Goal: Information Seeking & Learning: Learn about a topic

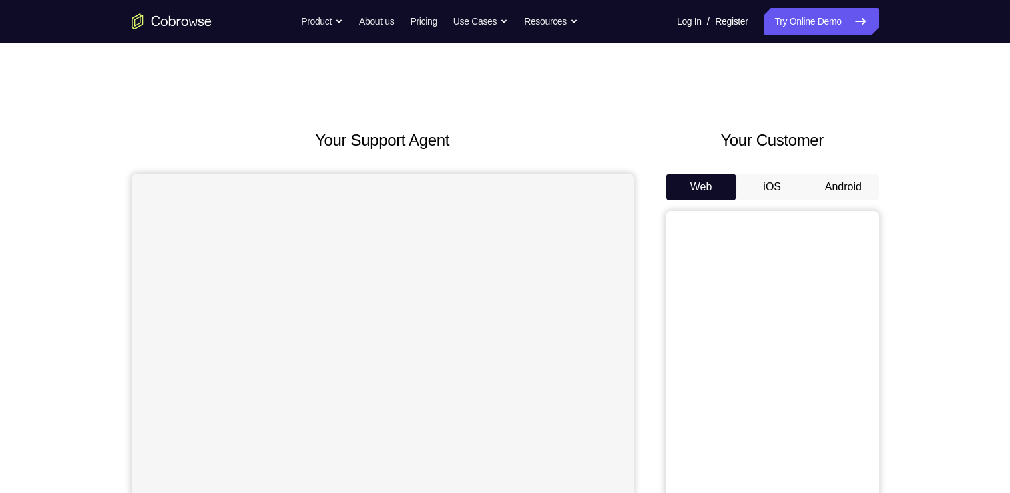
click at [851, 179] on button "Android" at bounding box center [843, 187] width 71 height 27
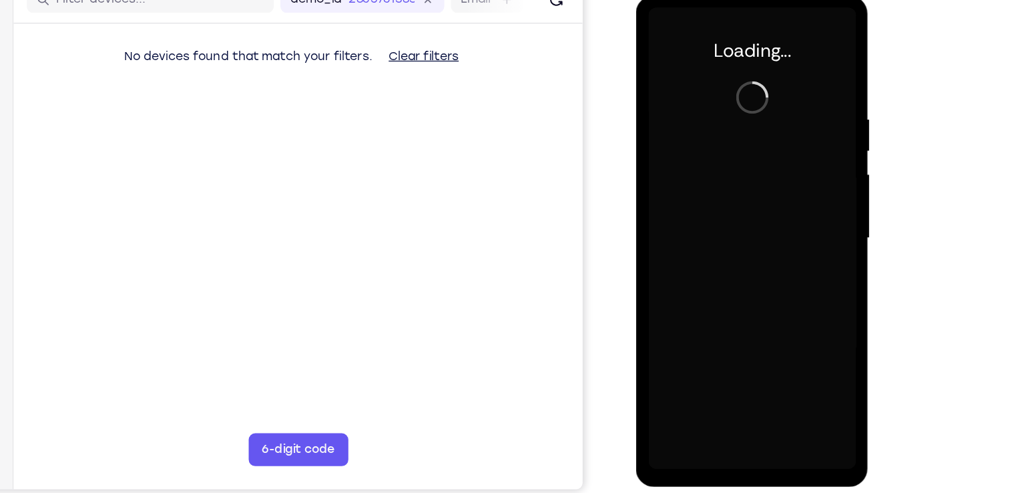
scroll to position [134, 0]
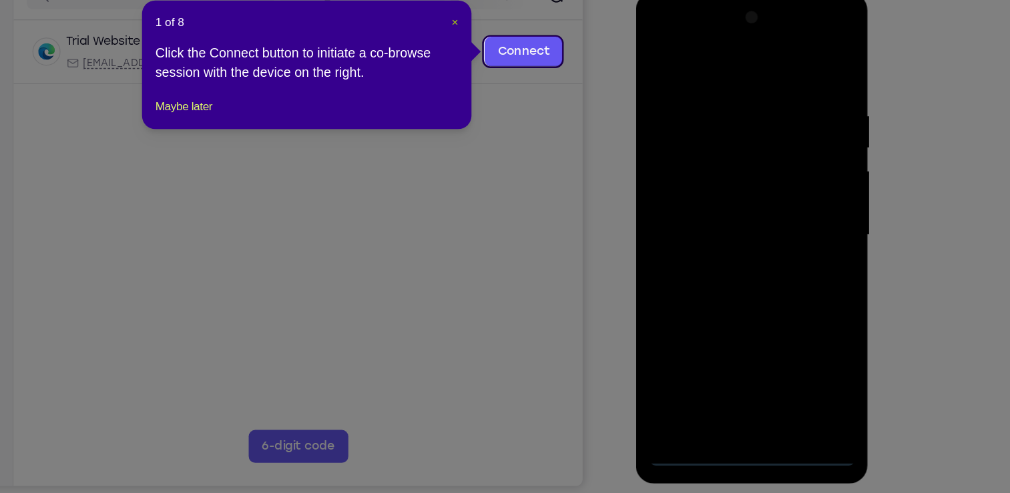
click at [527, 111] on span "×" at bounding box center [529, 110] width 5 height 11
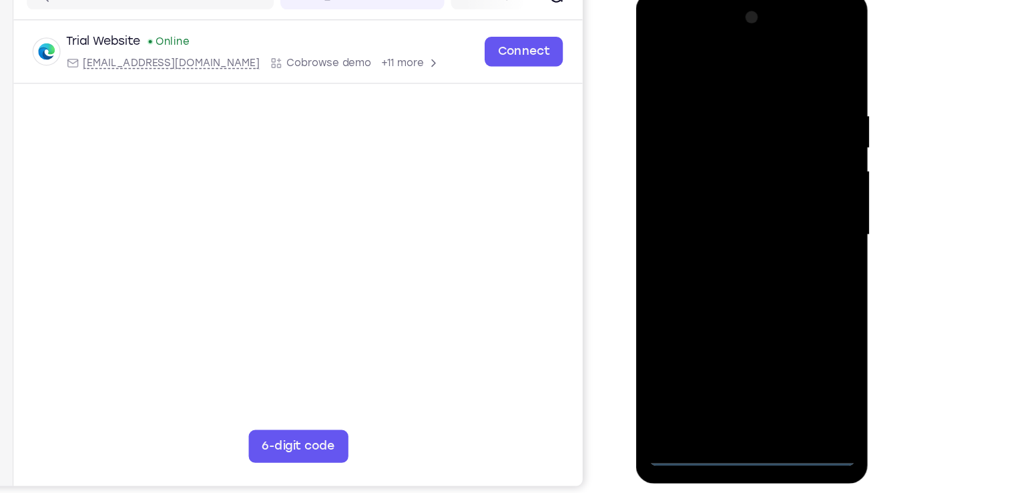
click at [725, 362] on div at bounding box center [729, 190] width 168 height 374
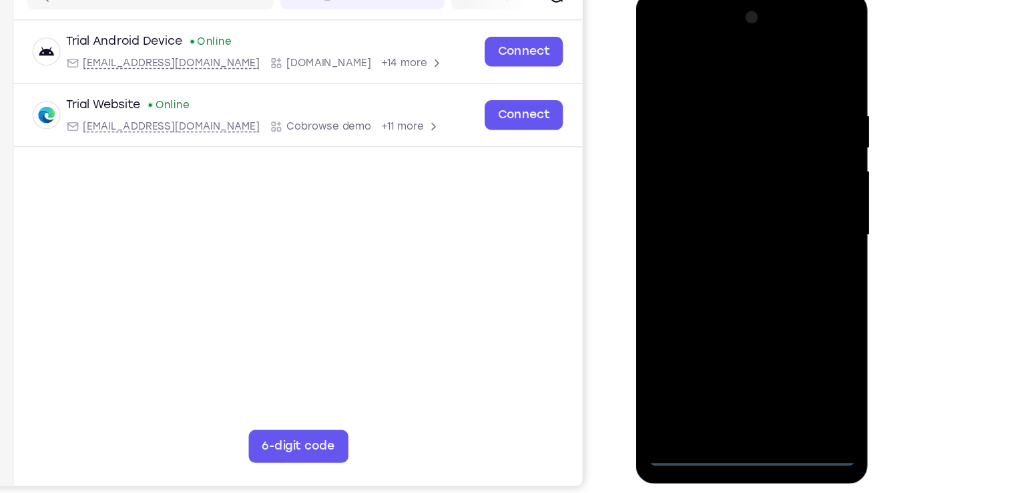
click at [792, 306] on div at bounding box center [729, 190] width 168 height 374
click at [666, 30] on div at bounding box center [729, 190] width 168 height 374
click at [786, 182] on div at bounding box center [729, 190] width 168 height 374
click at [716, 218] on div at bounding box center [729, 190] width 168 height 374
click at [697, 168] on div at bounding box center [729, 190] width 168 height 374
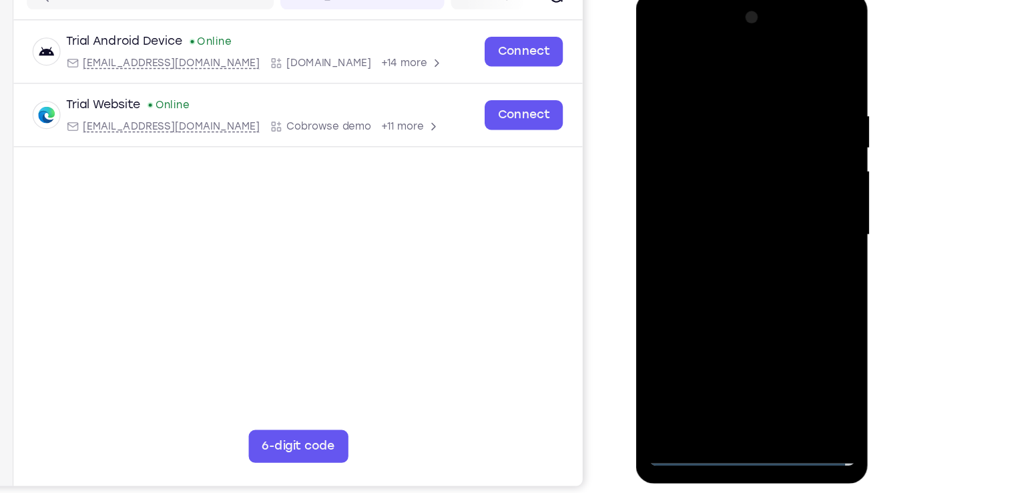
click at [691, 162] on div at bounding box center [729, 190] width 168 height 374
click at [793, 164] on div at bounding box center [729, 190] width 168 height 374
click at [746, 194] on div at bounding box center [729, 190] width 168 height 374
click at [707, 238] on div at bounding box center [729, 190] width 168 height 374
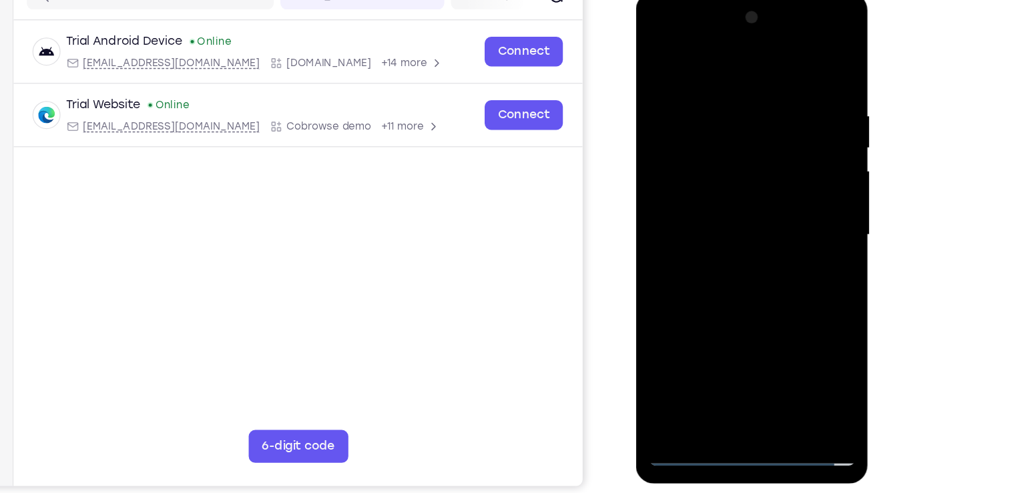
click at [707, 238] on div at bounding box center [729, 190] width 168 height 374
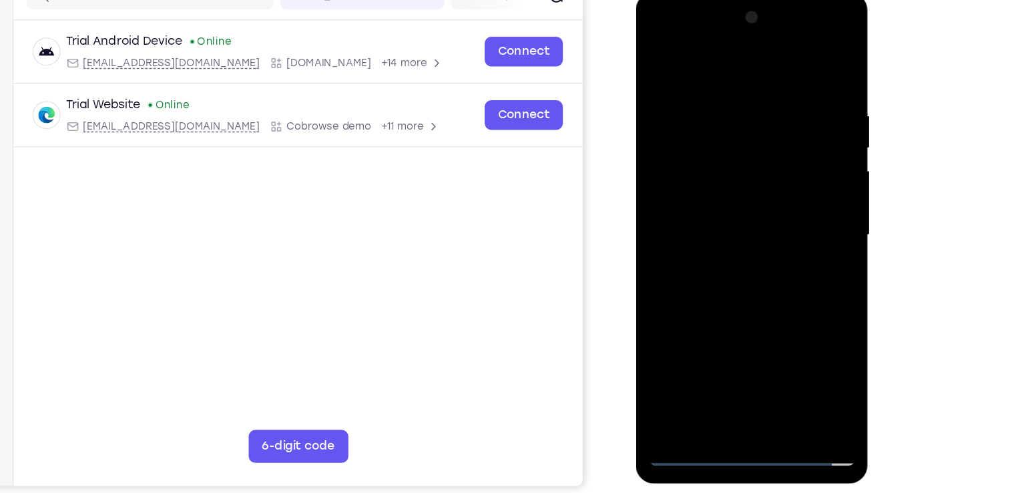
click at [707, 238] on div at bounding box center [729, 190] width 168 height 374
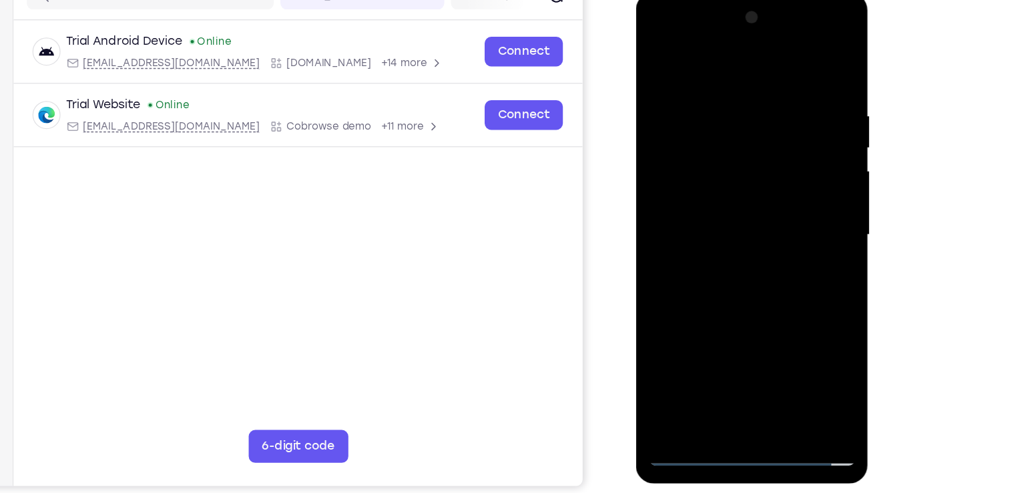
click at [707, 238] on div at bounding box center [729, 190] width 168 height 374
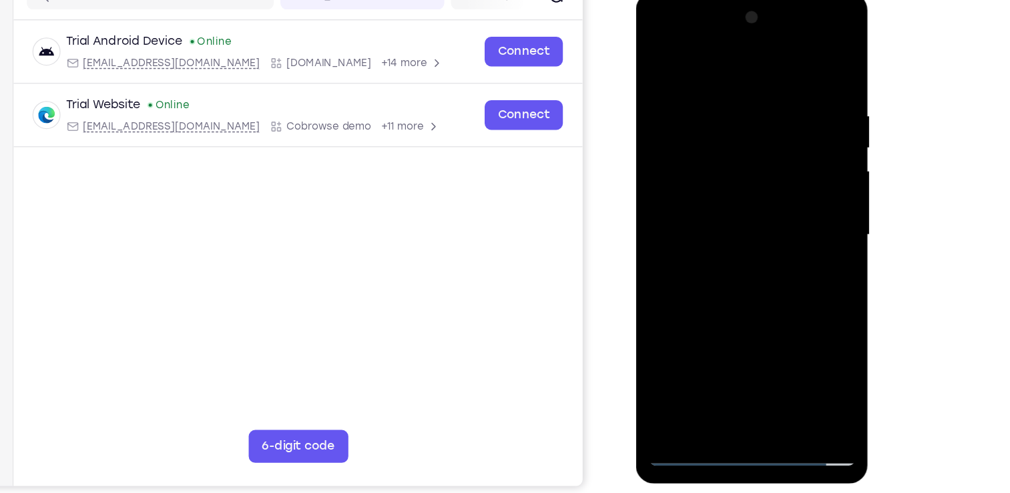
click at [800, 71] on div at bounding box center [729, 190] width 168 height 374
drag, startPoint x: 682, startPoint y: 288, endPoint x: 796, endPoint y: 192, distance: 148.8
click at [796, 192] on div at bounding box center [729, 190] width 168 height 374
click at [760, 348] on div at bounding box center [729, 190] width 168 height 374
click at [721, 258] on div at bounding box center [729, 190] width 168 height 374
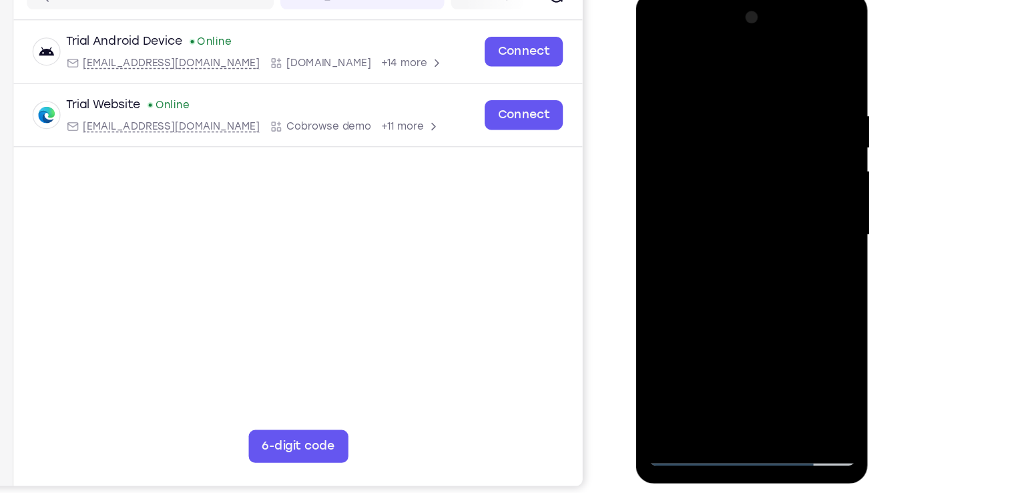
click at [659, 53] on div at bounding box center [729, 190] width 168 height 374
drag, startPoint x: 712, startPoint y: 273, endPoint x: 791, endPoint y: 71, distance: 217.3
click at [791, 71] on div at bounding box center [729, 190] width 168 height 374
drag, startPoint x: 712, startPoint y: 274, endPoint x: 805, endPoint y: 142, distance: 160.9
click at [804, 144] on div at bounding box center [729, 190] width 168 height 374
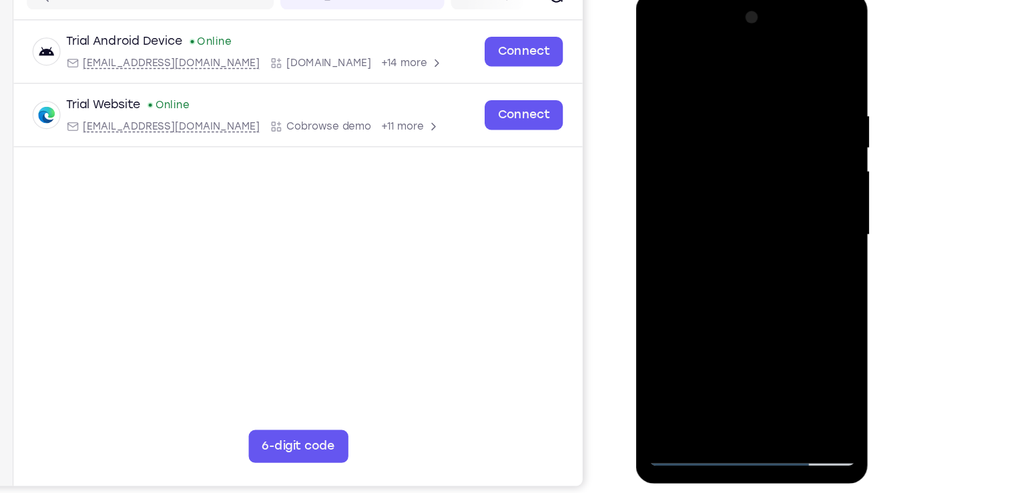
drag, startPoint x: 730, startPoint y: 265, endPoint x: 795, endPoint y: 170, distance: 114.8
click at [795, 170] on div at bounding box center [729, 190] width 168 height 374
drag, startPoint x: 744, startPoint y: 302, endPoint x: 744, endPoint y: 146, distance: 156.2
click at [744, 146] on div at bounding box center [729, 190] width 168 height 374
click at [802, 152] on div at bounding box center [729, 190] width 168 height 374
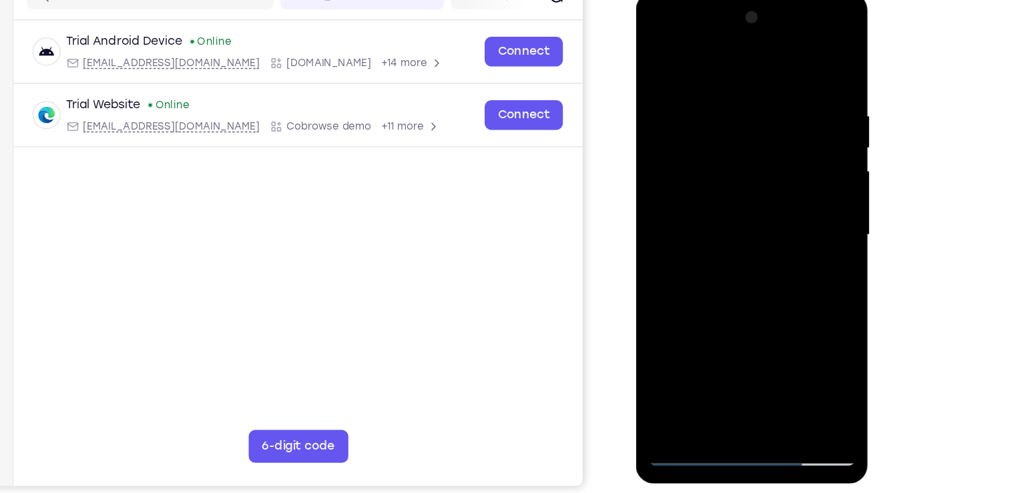
click at [802, 152] on div at bounding box center [729, 190] width 168 height 374
click at [664, 345] on div at bounding box center [729, 190] width 168 height 374
click at [707, 101] on div at bounding box center [729, 190] width 168 height 374
click at [796, 62] on div at bounding box center [729, 190] width 168 height 374
click at [759, 85] on div at bounding box center [729, 190] width 168 height 374
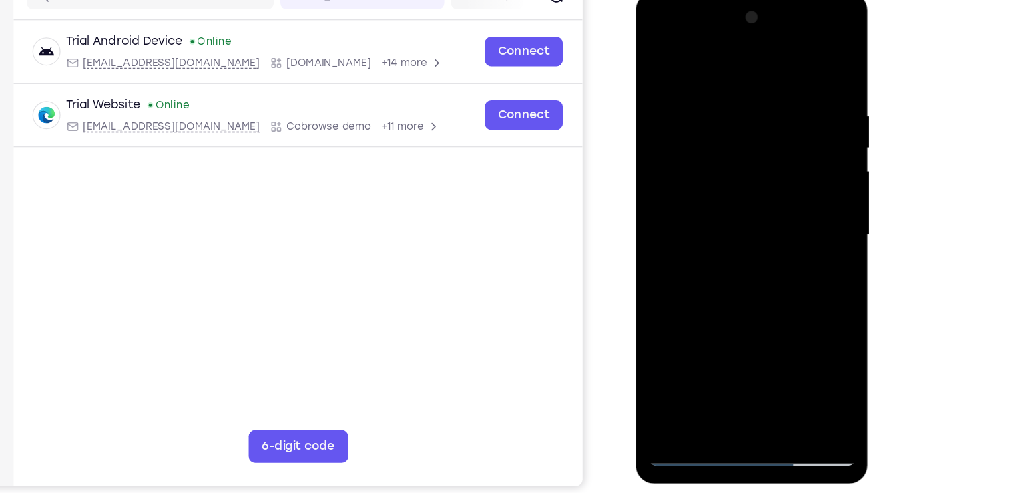
click at [798, 59] on div at bounding box center [729, 190] width 168 height 374
drag, startPoint x: 745, startPoint y: 81, endPoint x: 771, endPoint y: 269, distance: 189.4
click at [771, 269] on div at bounding box center [729, 190] width 168 height 374
drag, startPoint x: 725, startPoint y: 177, endPoint x: 698, endPoint y: 320, distance: 146.0
click at [698, 320] on div at bounding box center [729, 190] width 168 height 374
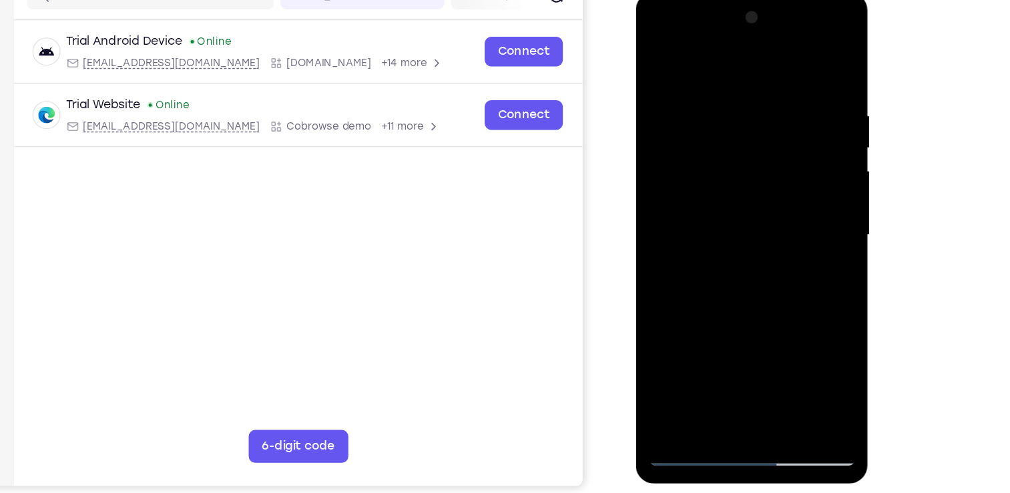
click at [698, 346] on div at bounding box center [729, 190] width 168 height 374
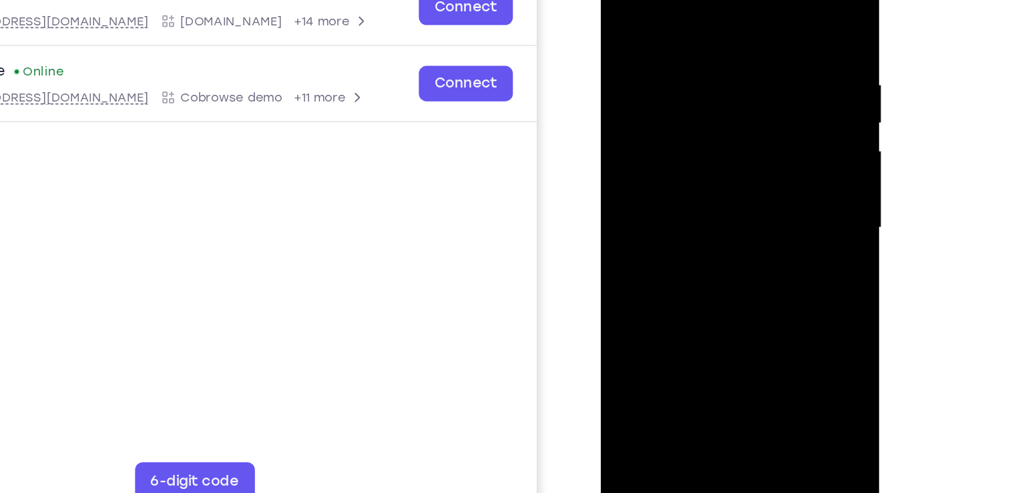
click at [670, 0] on div at bounding box center [695, 134] width 168 height 374
click at [665, 114] on div at bounding box center [695, 134] width 168 height 374
click at [639, 102] on div at bounding box center [695, 134] width 168 height 374
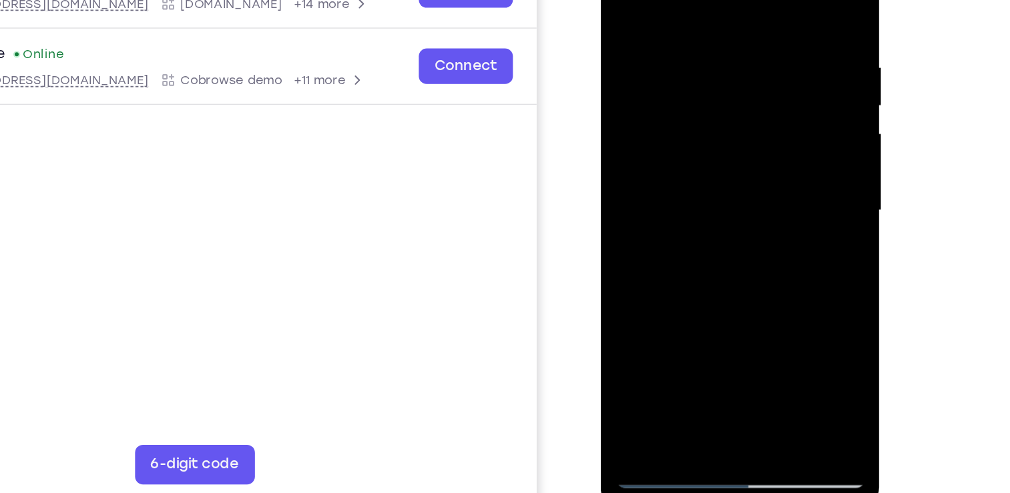
click at [631, 92] on div at bounding box center [695, 116] width 168 height 374
drag, startPoint x: 665, startPoint y: 212, endPoint x: 787, endPoint y: 74, distance: 184.0
click at [787, 74] on div at bounding box center [695, 118] width 189 height 398
click at [661, 272] on div at bounding box center [695, 116] width 168 height 374
drag, startPoint x: 642, startPoint y: 223, endPoint x: 750, endPoint y: 132, distance: 141.2
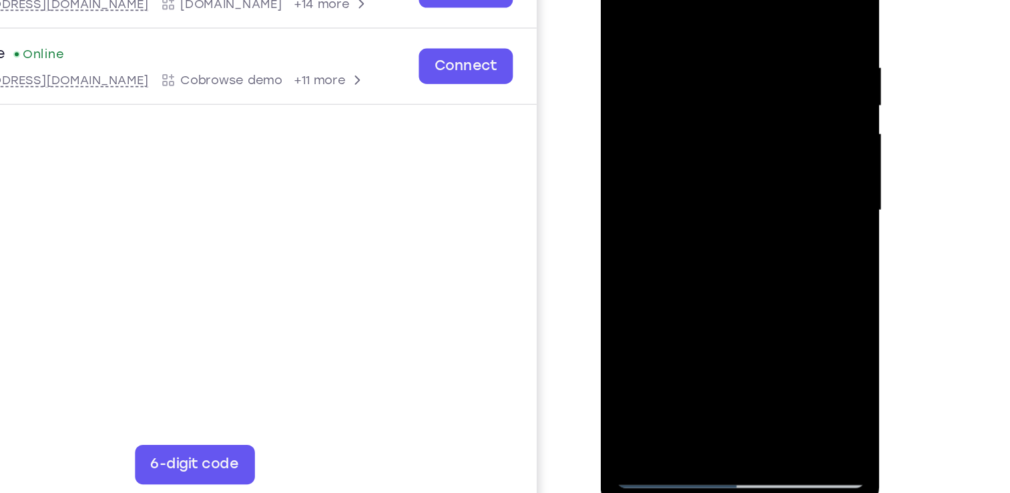
click at [750, 132] on div at bounding box center [695, 116] width 168 height 374
drag, startPoint x: 634, startPoint y: 206, endPoint x: 722, endPoint y: 123, distance: 120.9
click at [722, 123] on div at bounding box center [695, 116] width 168 height 374
click at [685, 109] on div at bounding box center [695, 116] width 168 height 374
drag, startPoint x: 705, startPoint y: 71, endPoint x: 683, endPoint y: 203, distance: 134.0
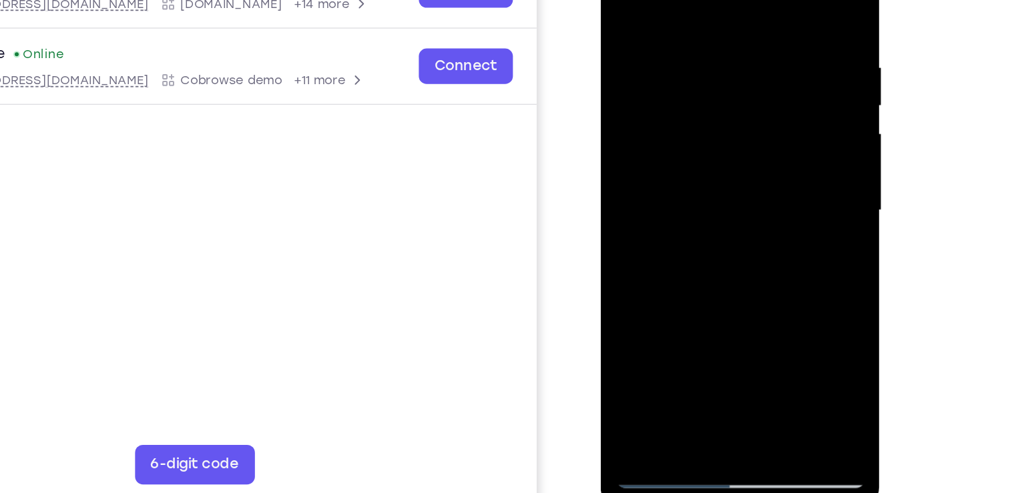
click at [683, 203] on div at bounding box center [695, 116] width 168 height 374
click at [726, 275] on div at bounding box center [695, 116] width 168 height 374
drag, startPoint x: 633, startPoint y: 238, endPoint x: 781, endPoint y: 127, distance: 185.4
click at [781, 127] on div at bounding box center [695, 118] width 189 height 398
click at [712, 109] on div at bounding box center [695, 116] width 168 height 374
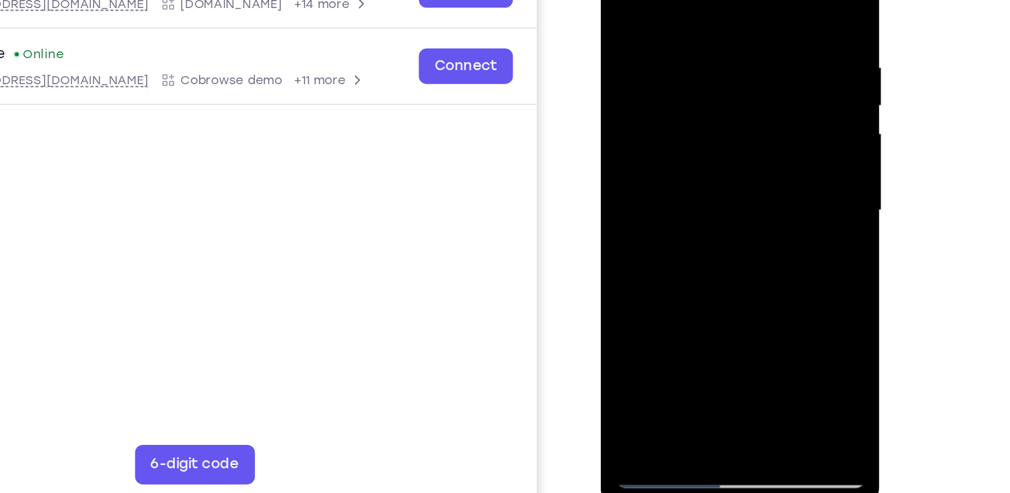
click at [617, 0] on div at bounding box center [695, 116] width 168 height 374
drag, startPoint x: 653, startPoint y: 229, endPoint x: 830, endPoint y: 99, distance: 220.1
click at [791, 99] on html "Online web based iOS Simulators and Android Emulators. Run iPhone, iPad, Mobile…" at bounding box center [696, 119] width 190 height 400
drag, startPoint x: 641, startPoint y: 235, endPoint x: 770, endPoint y: 109, distance: 180.3
click at [770, 109] on div at bounding box center [695, 116] width 168 height 374
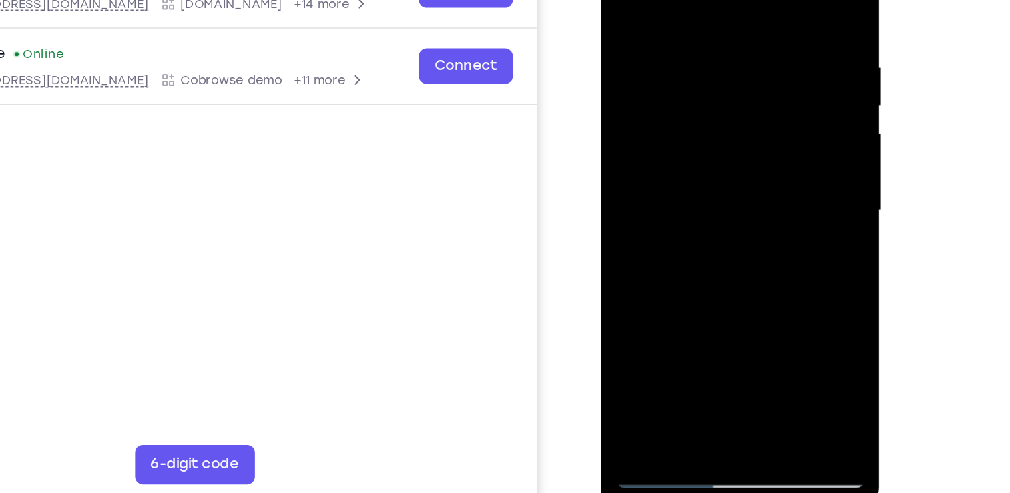
drag, startPoint x: 661, startPoint y: 237, endPoint x: 788, endPoint y: 105, distance: 183.1
click at [788, 105] on div at bounding box center [695, 118] width 189 height 398
drag, startPoint x: 658, startPoint y: 209, endPoint x: 753, endPoint y: 137, distance: 119.1
click at [753, 137] on div at bounding box center [695, 116] width 168 height 374
drag, startPoint x: 667, startPoint y: 235, endPoint x: 749, endPoint y: 168, distance: 105.8
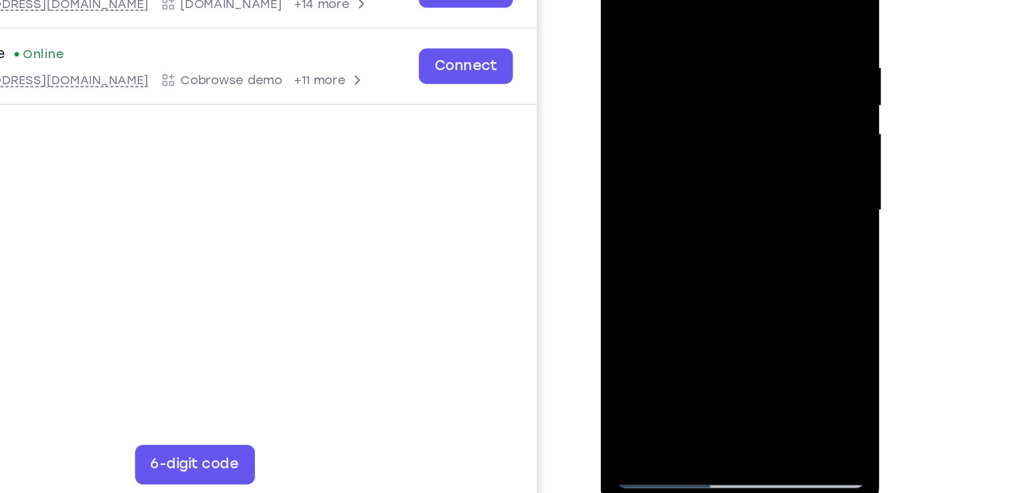
click at [749, 168] on div at bounding box center [695, 116] width 168 height 374
click at [718, 167] on div at bounding box center [695, 116] width 168 height 374
click at [620, 244] on div at bounding box center [695, 116] width 168 height 374
click at [749, 133] on div at bounding box center [695, 116] width 168 height 374
click at [620, 0] on div at bounding box center [695, 116] width 168 height 374
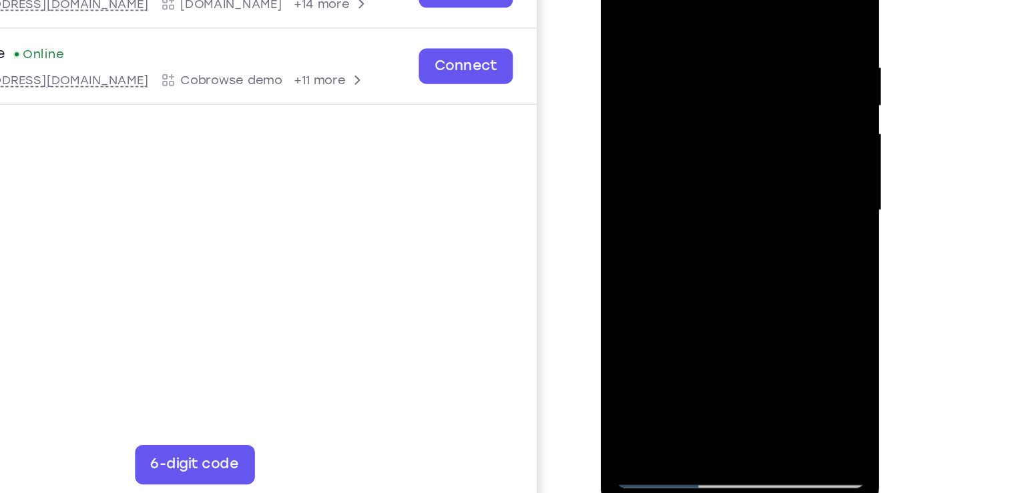
drag, startPoint x: 670, startPoint y: 188, endPoint x: 764, endPoint y: 111, distance: 120.9
click at [764, 111] on div at bounding box center [695, 116] width 168 height 374
drag, startPoint x: 671, startPoint y: 195, endPoint x: 745, endPoint y: 220, distance: 78.3
click at [745, 220] on div at bounding box center [695, 116] width 168 height 374
drag, startPoint x: 716, startPoint y: 69, endPoint x: 664, endPoint y: 202, distance: 143.3
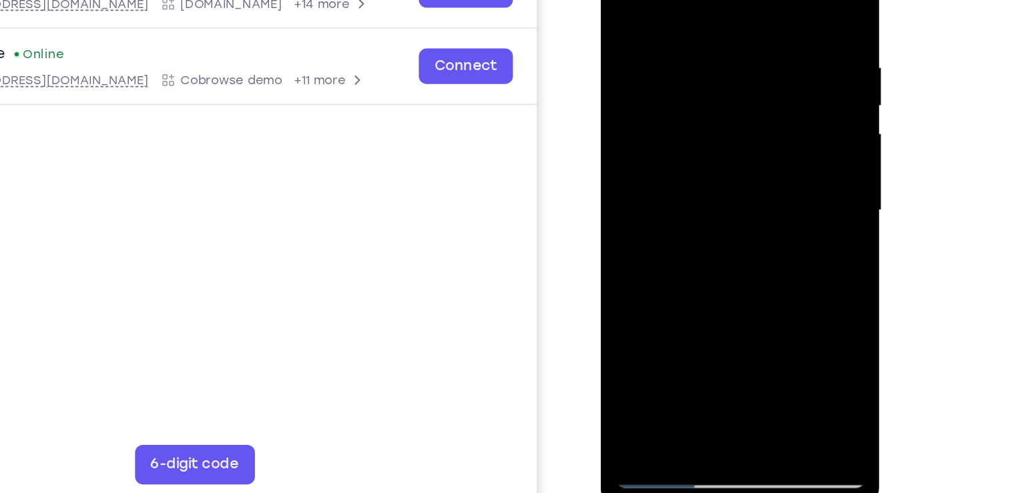
click at [664, 202] on div at bounding box center [695, 116] width 168 height 374
click at [631, 85] on div at bounding box center [695, 116] width 168 height 374
click at [653, 197] on div at bounding box center [695, 116] width 168 height 374
click at [661, 87] on div at bounding box center [695, 116] width 168 height 374
click at [663, 276] on div at bounding box center [695, 116] width 168 height 374
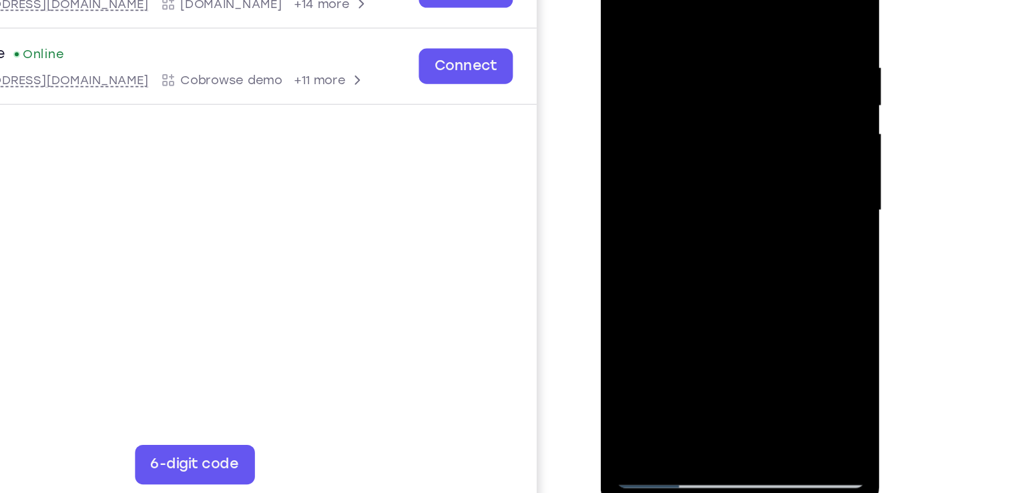
drag, startPoint x: 633, startPoint y: 225, endPoint x: 709, endPoint y: 158, distance: 102.2
click at [709, 158] on div at bounding box center [695, 116] width 168 height 374
click at [768, 35] on div at bounding box center [695, 116] width 168 height 374
drag, startPoint x: 727, startPoint y: 65, endPoint x: 703, endPoint y: 165, distance: 102.8
click at [703, 165] on div at bounding box center [695, 116] width 168 height 374
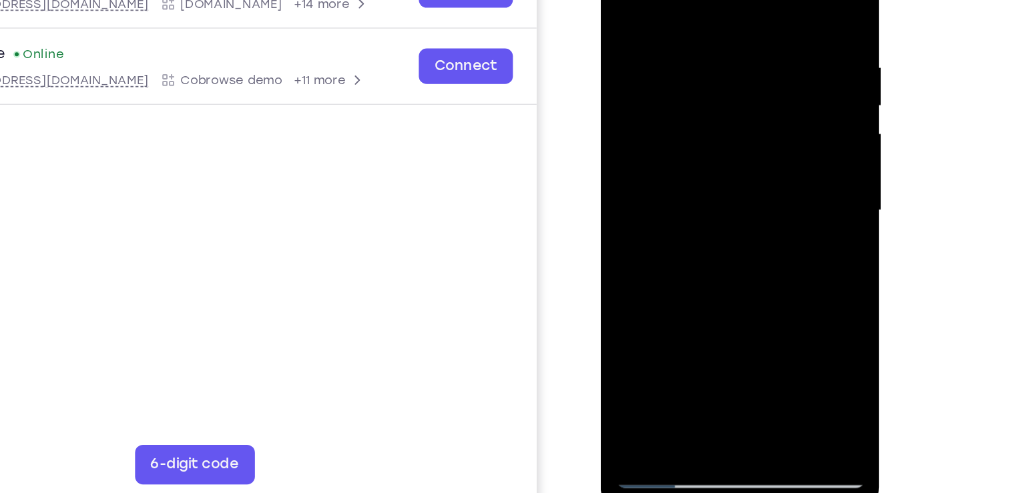
drag, startPoint x: 709, startPoint y: 73, endPoint x: 679, endPoint y: 188, distance: 118.7
click at [679, 188] on div at bounding box center [695, 116] width 168 height 374
click at [631, 272] on div at bounding box center [695, 116] width 168 height 374
drag, startPoint x: 712, startPoint y: 84, endPoint x: 707, endPoint y: 244, distance: 159.6
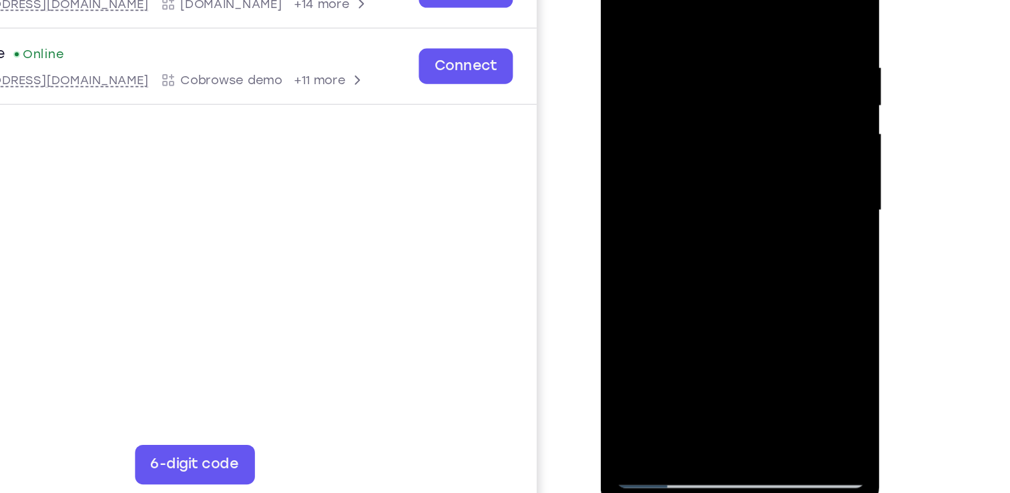
click at [707, 244] on div at bounding box center [695, 116] width 168 height 374
click at [727, 274] on div at bounding box center [695, 116] width 168 height 374
